Goal: Information Seeking & Learning: Learn about a topic

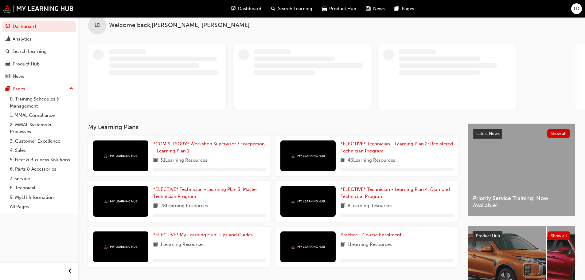
scroll to position [63, 0]
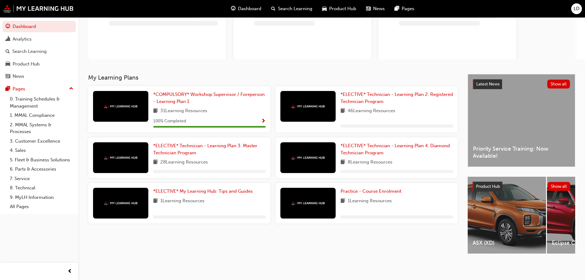
click at [512, 112] on div "Latest News Show all Priority Service Training: Now Available!" at bounding box center [521, 120] width 107 height 92
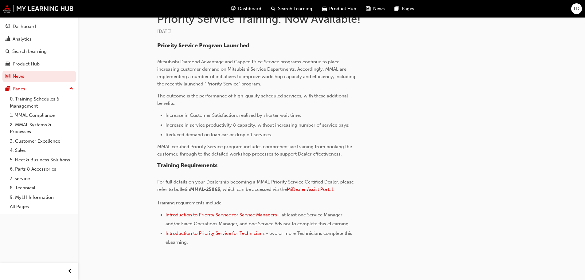
scroll to position [154, 0]
click at [257, 232] on span "Introduction to Priority Service for Technicians" at bounding box center [215, 232] width 99 height 6
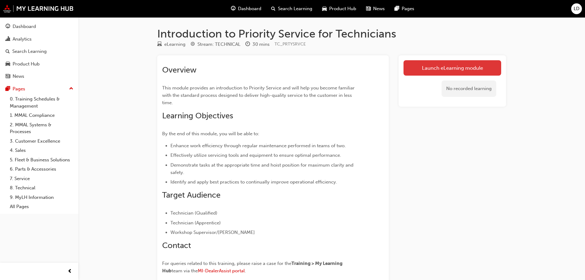
click at [434, 67] on link "Launch eLearning module" at bounding box center [453, 67] width 98 height 15
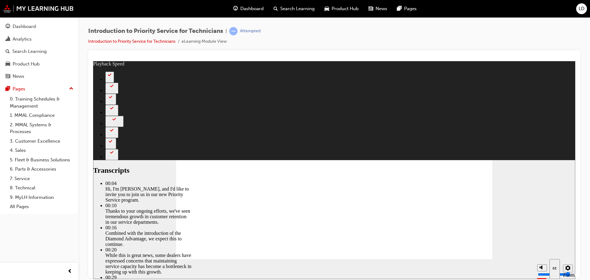
type input "2"
type input "37"
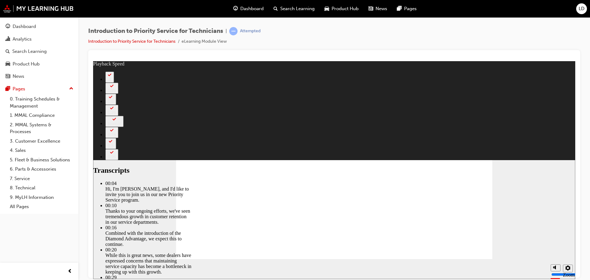
type input "127"
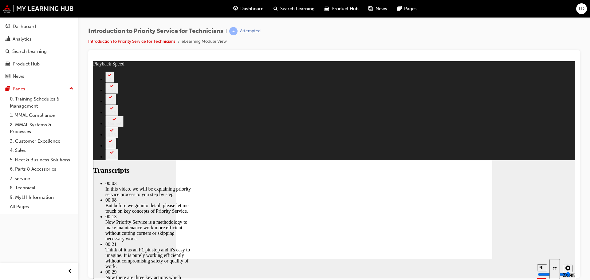
drag, startPoint x: 409, startPoint y: 242, endPoint x: 412, endPoint y: 241, distance: 3.7
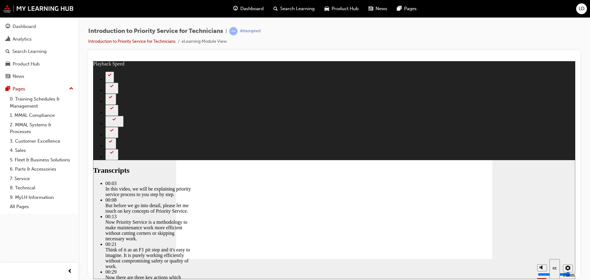
drag, startPoint x: 432, startPoint y: 241, endPoint x: 436, endPoint y: 241, distance: 4.0
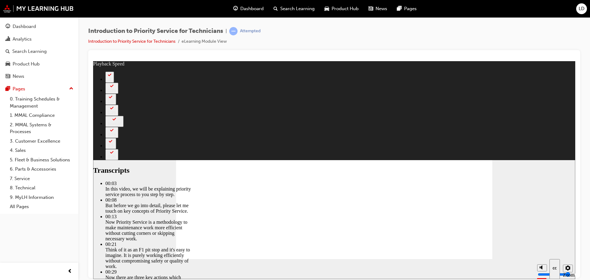
type input "118"
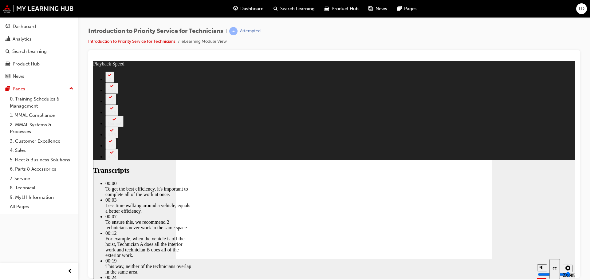
type input "1"
drag, startPoint x: 216, startPoint y: 242, endPoint x: 268, endPoint y: 244, distance: 52.6
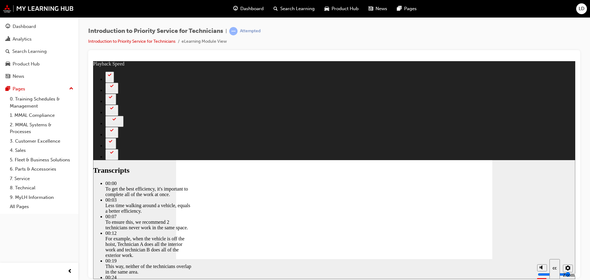
type input "27"
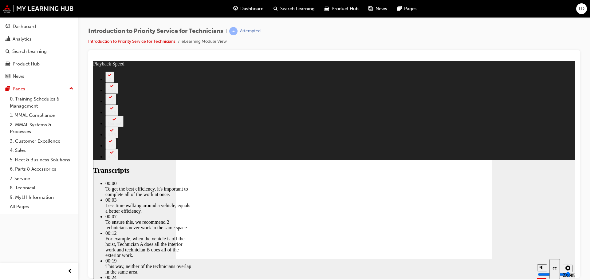
type input "219"
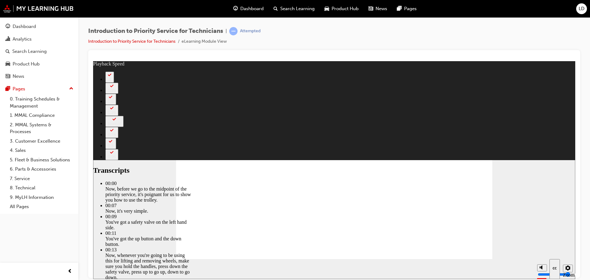
type input "2"
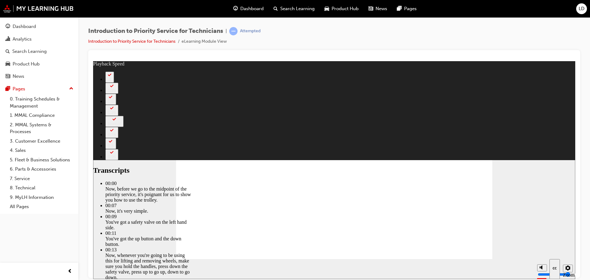
type input "67"
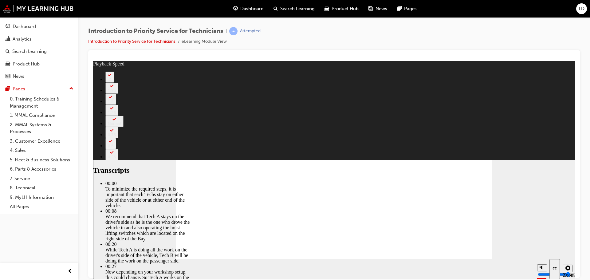
type input "148"
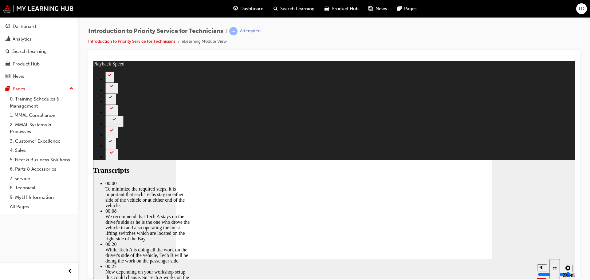
type input "308"
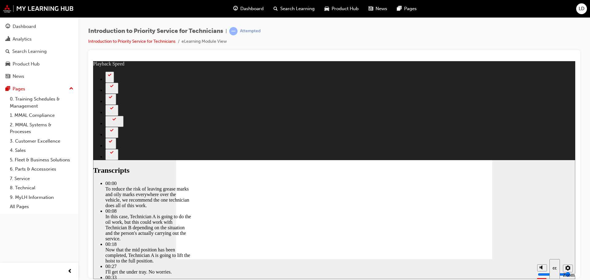
type input "1"
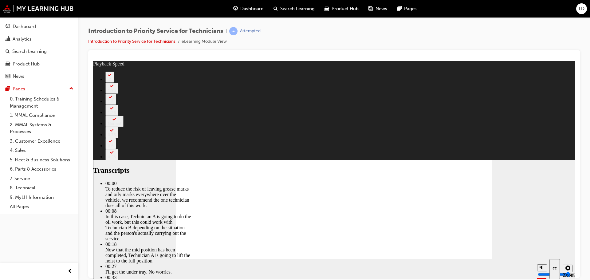
type input "511"
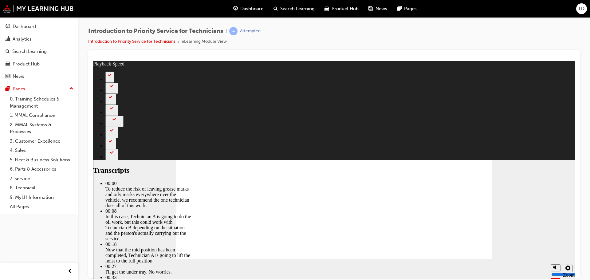
click at [475, 253] on span "Rectangle 2 Rectangle Transcripts 00:00 : To reduce the risk of leaving grease …" at bounding box center [334, 175] width 316 height 178
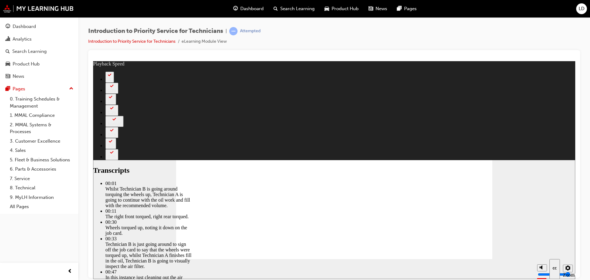
type input "100"
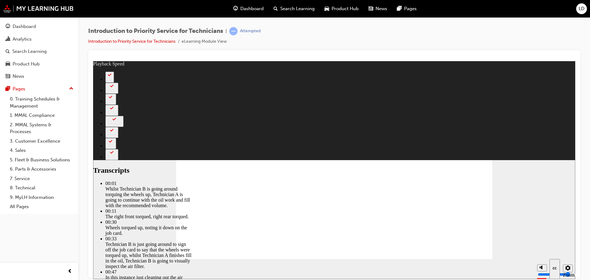
type input "406"
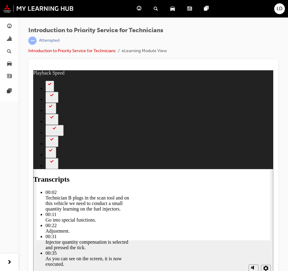
type input "44"
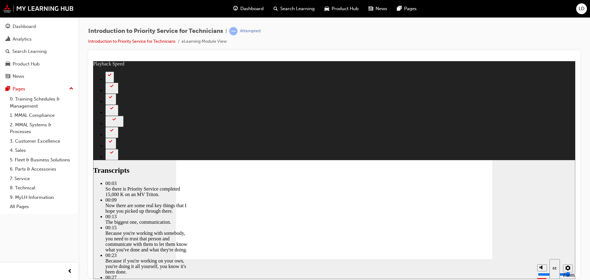
type input "2"
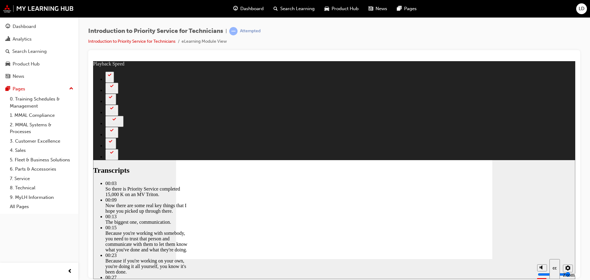
type input "125"
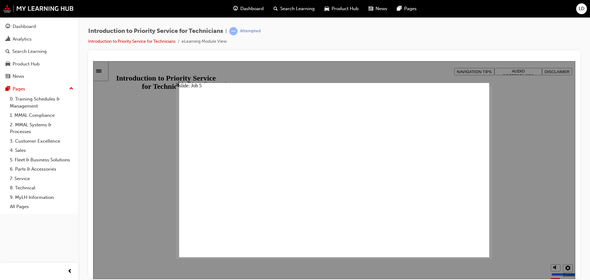
drag, startPoint x: 230, startPoint y: 244, endPoint x: 279, endPoint y: 204, distance: 62.8
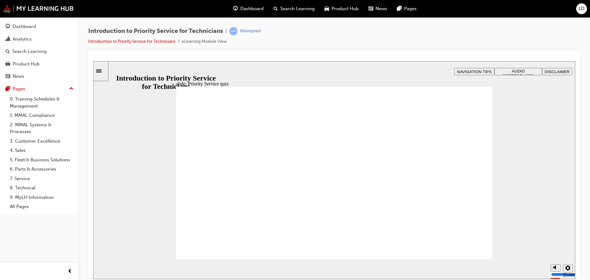
radio input "true"
radio input "false"
radio input "true"
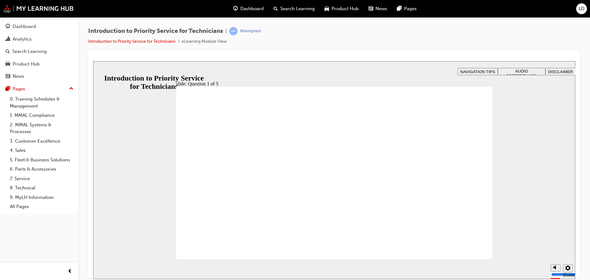
radio input "true"
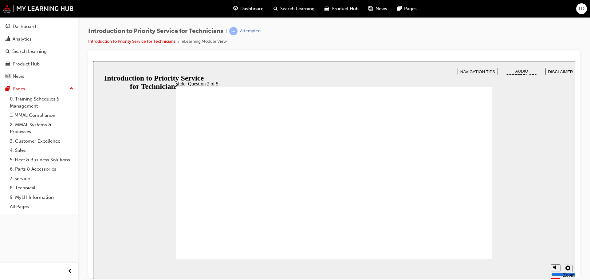
checkbox input "true"
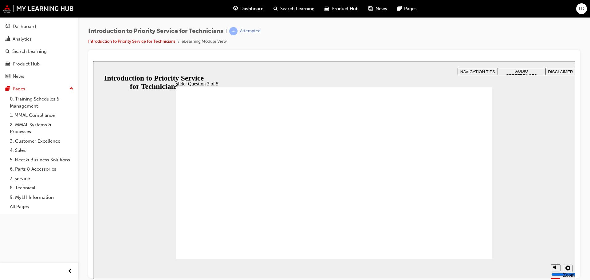
checkbox input "false"
drag, startPoint x: 279, startPoint y: 209, endPoint x: 232, endPoint y: 180, distance: 55.6
drag, startPoint x: 216, startPoint y: 213, endPoint x: 404, endPoint y: 181, distance: 190.9
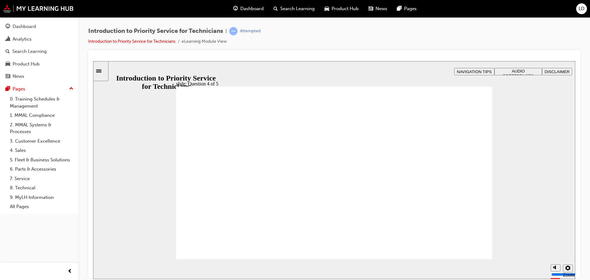
drag, startPoint x: 347, startPoint y: 212, endPoint x: 298, endPoint y: 175, distance: 61.2
drag, startPoint x: 405, startPoint y: 204, endPoint x: 348, endPoint y: 174, distance: 63.6
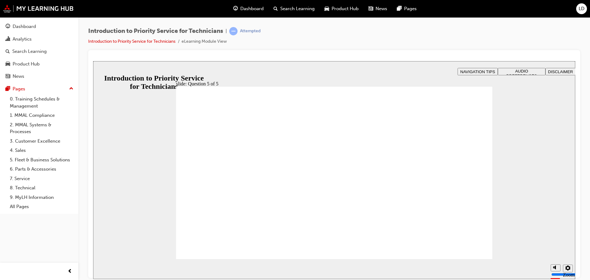
checkbox input "true"
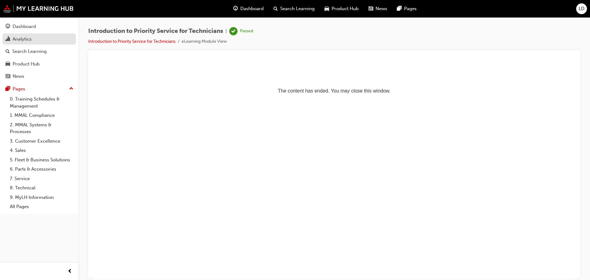
drag, startPoint x: 26, startPoint y: 38, endPoint x: 28, endPoint y: 35, distance: 3.3
click at [27, 38] on div "Analytics" at bounding box center [22, 39] width 19 height 7
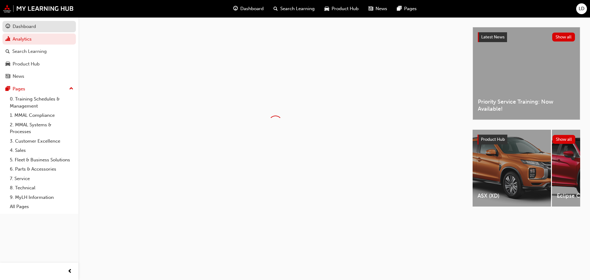
click at [32, 25] on div "Dashboard" at bounding box center [24, 26] width 23 height 7
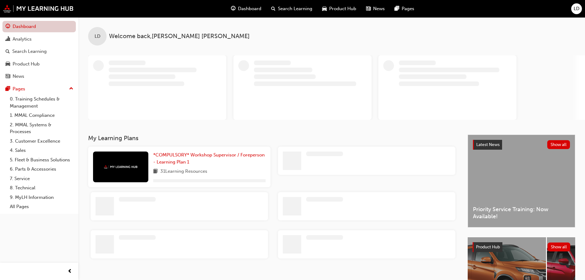
click at [31, 25] on link "Dashboard" at bounding box center [38, 26] width 73 height 11
